Goal: Navigation & Orientation: Find specific page/section

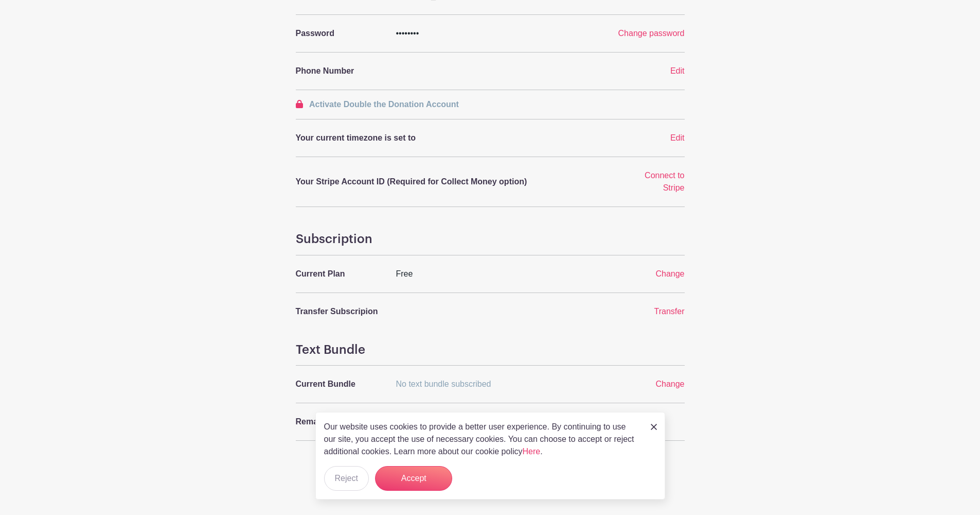
scroll to position [255, 0]
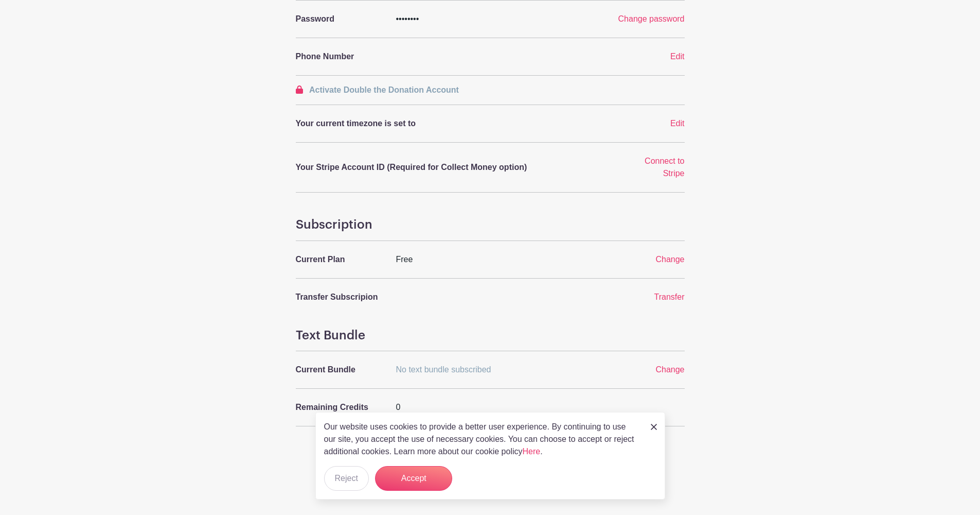
click at [648, 427] on div "Our website uses cookies to provide a better user experience. By continuing to …" at bounding box center [490, 455] width 350 height 87
click at [653, 428] on img at bounding box center [654, 427] width 6 height 6
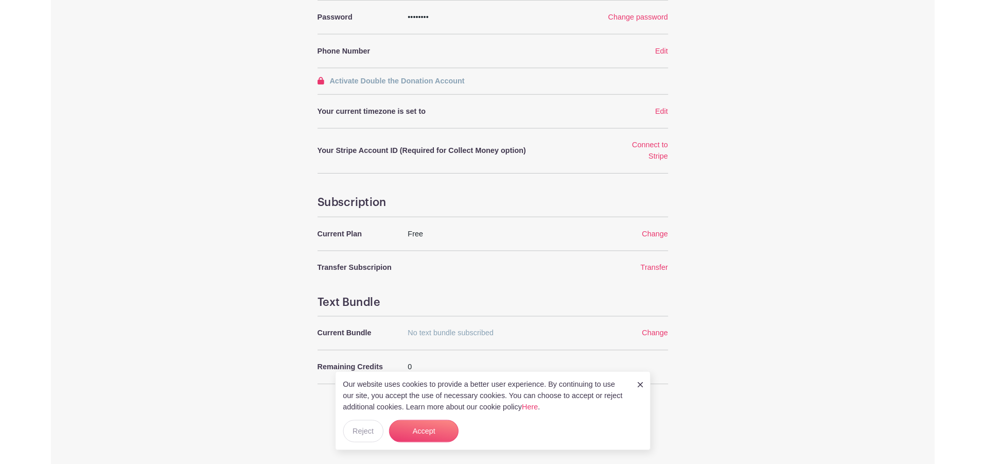
scroll to position [0, 0]
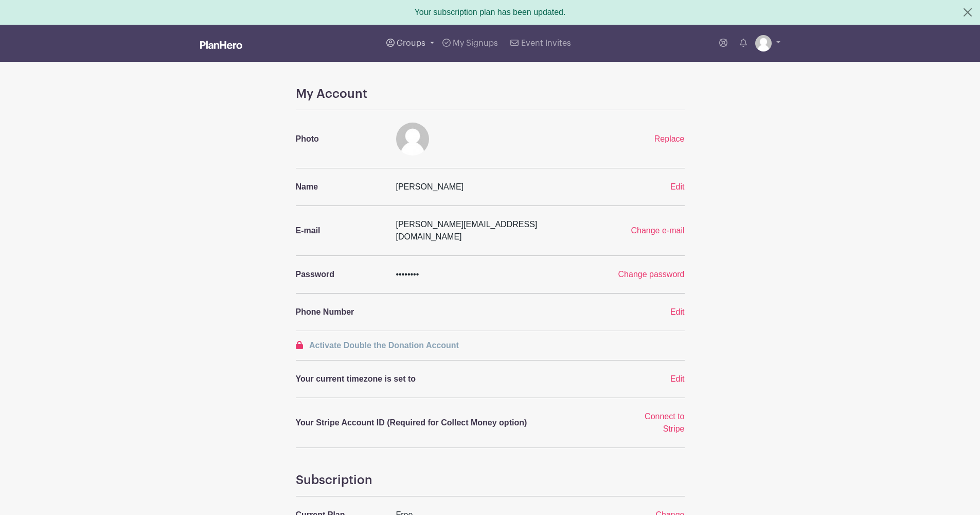
click at [422, 48] on link "Groups" at bounding box center [410, 43] width 56 height 37
click at [451, 101] on span "[PERSON_NAME]'s Events" at bounding box center [457, 100] width 99 height 12
